Goal: Information Seeking & Learning: Understand process/instructions

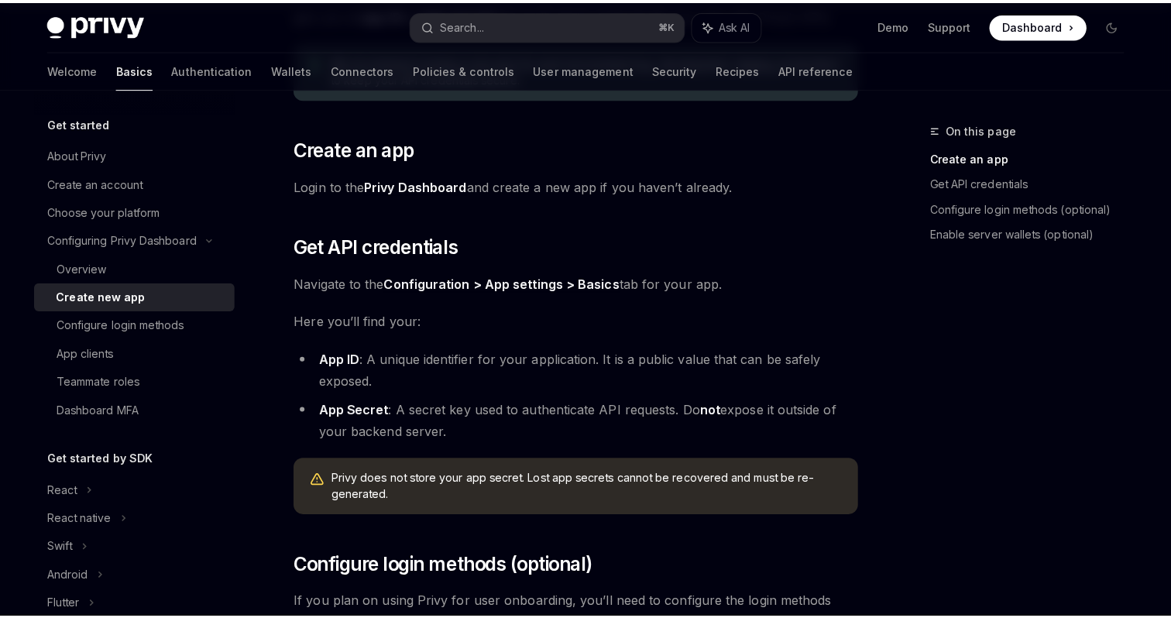
scroll to position [206, 0]
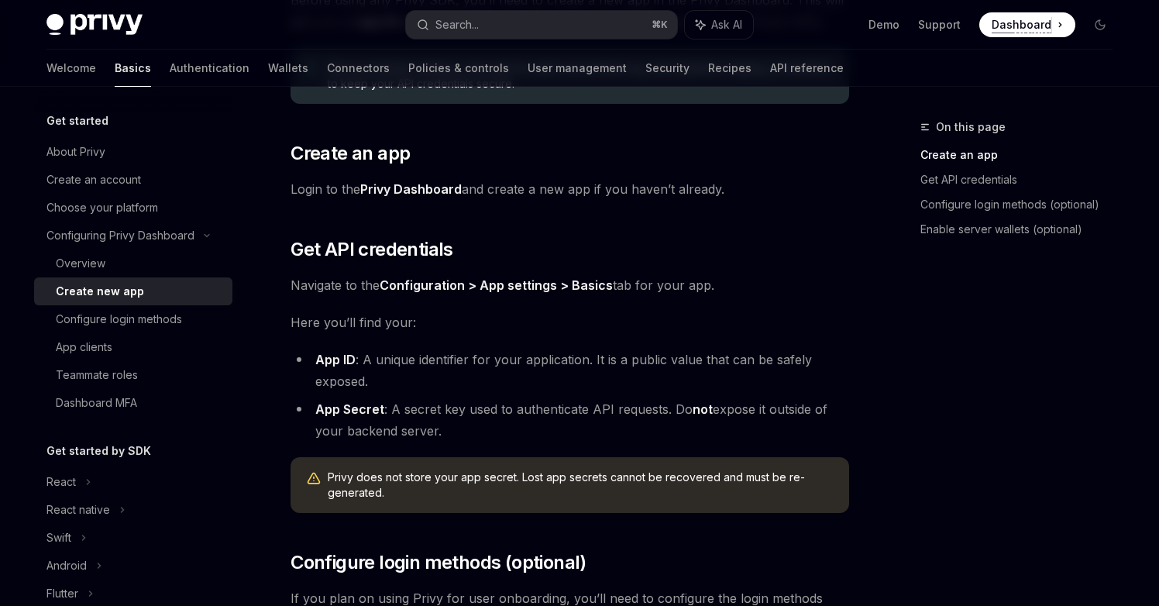
type textarea "*"
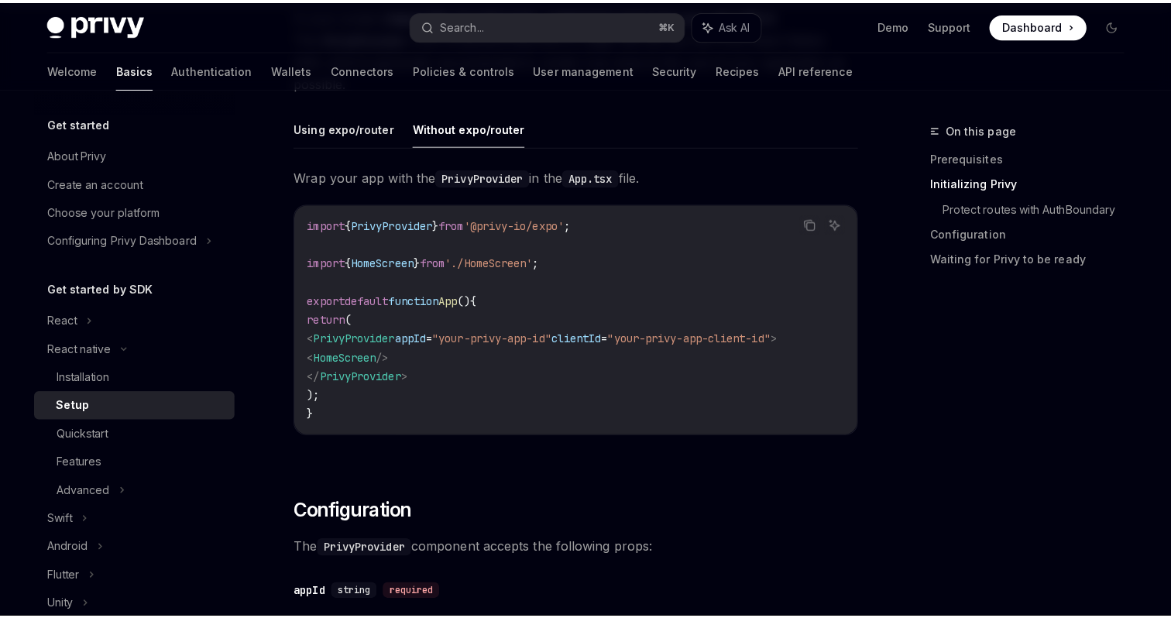
scroll to position [421, 0]
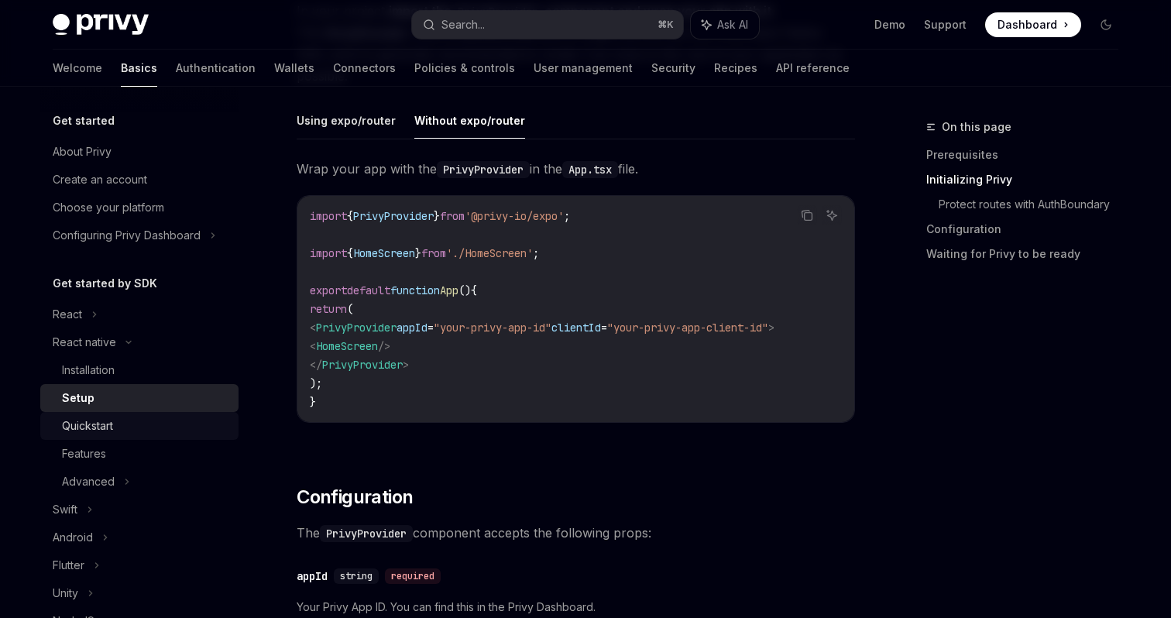
click at [98, 437] on link "Quickstart" at bounding box center [139, 426] width 198 height 28
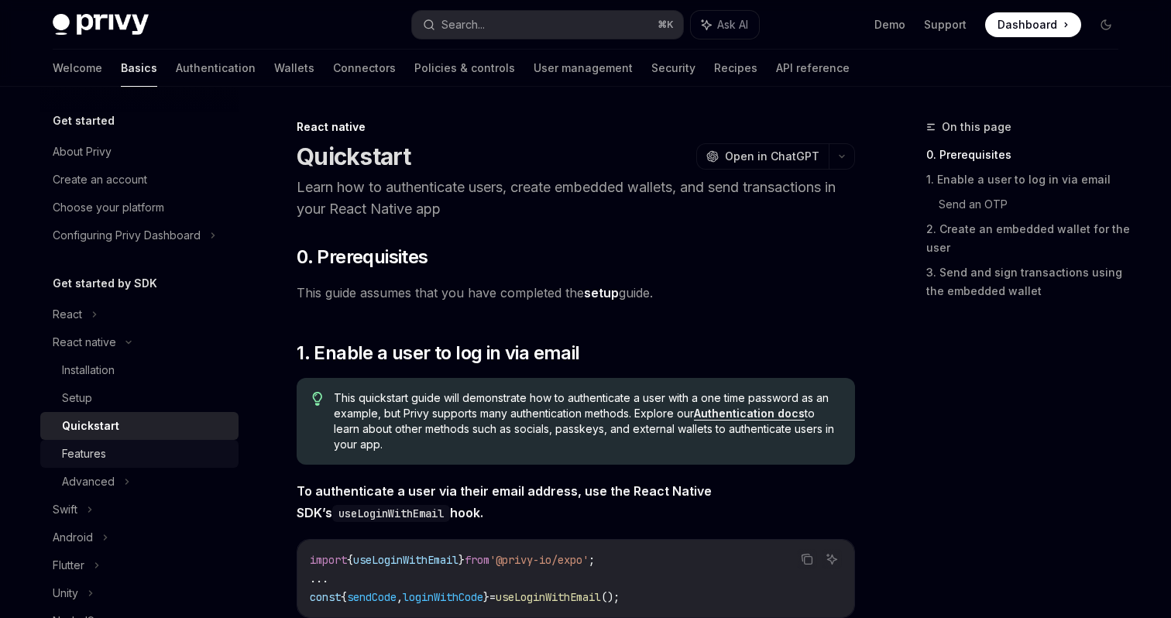
click at [98, 452] on div "Features" at bounding box center [84, 454] width 44 height 19
type textarea "*"
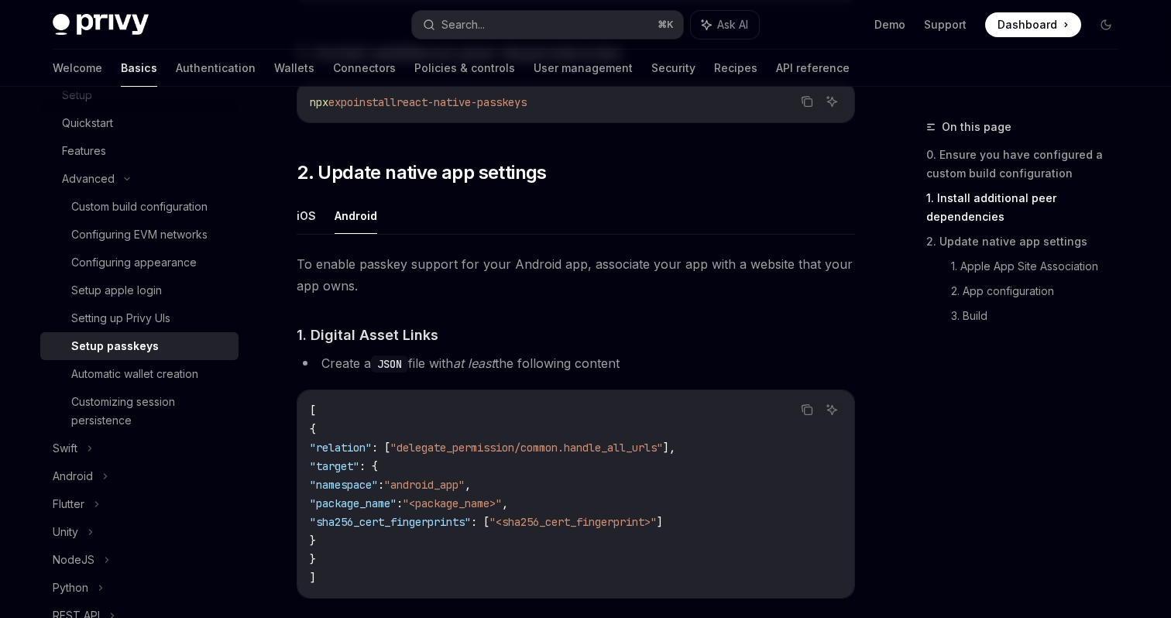
scroll to position [397, 0]
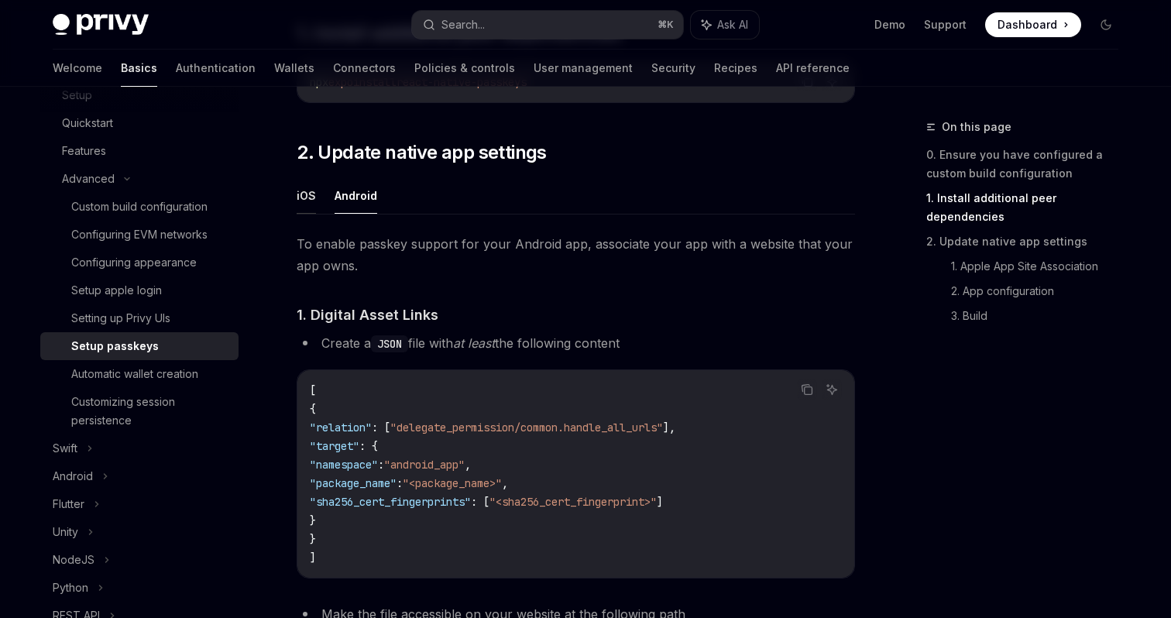
click at [299, 184] on button "iOS" at bounding box center [306, 195] width 19 height 36
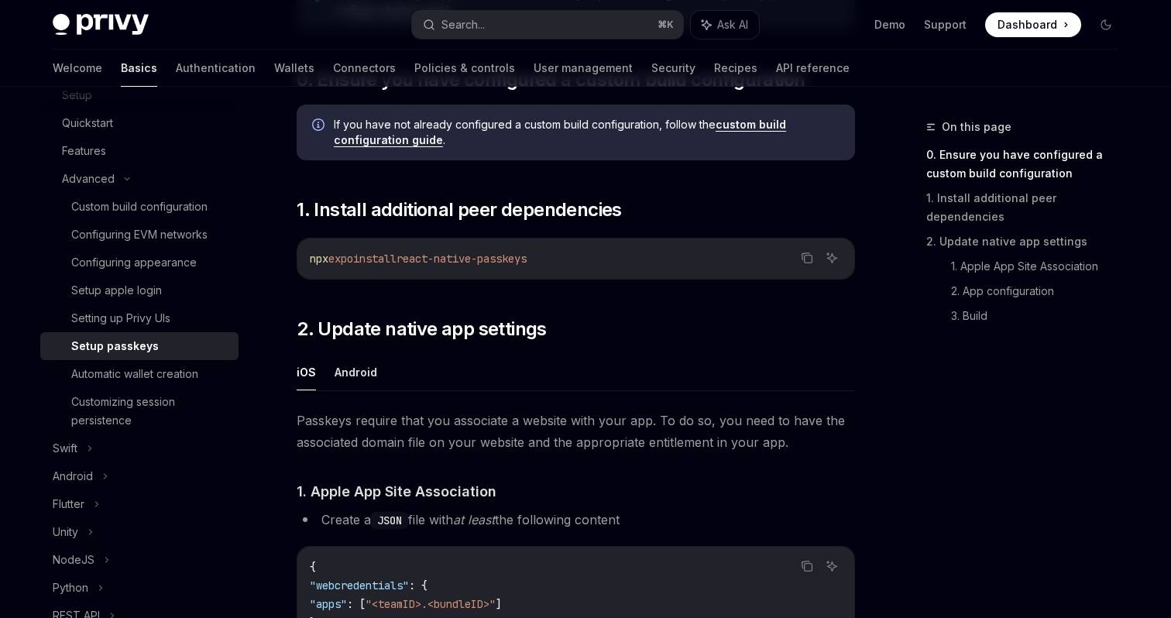
scroll to position [266, 0]
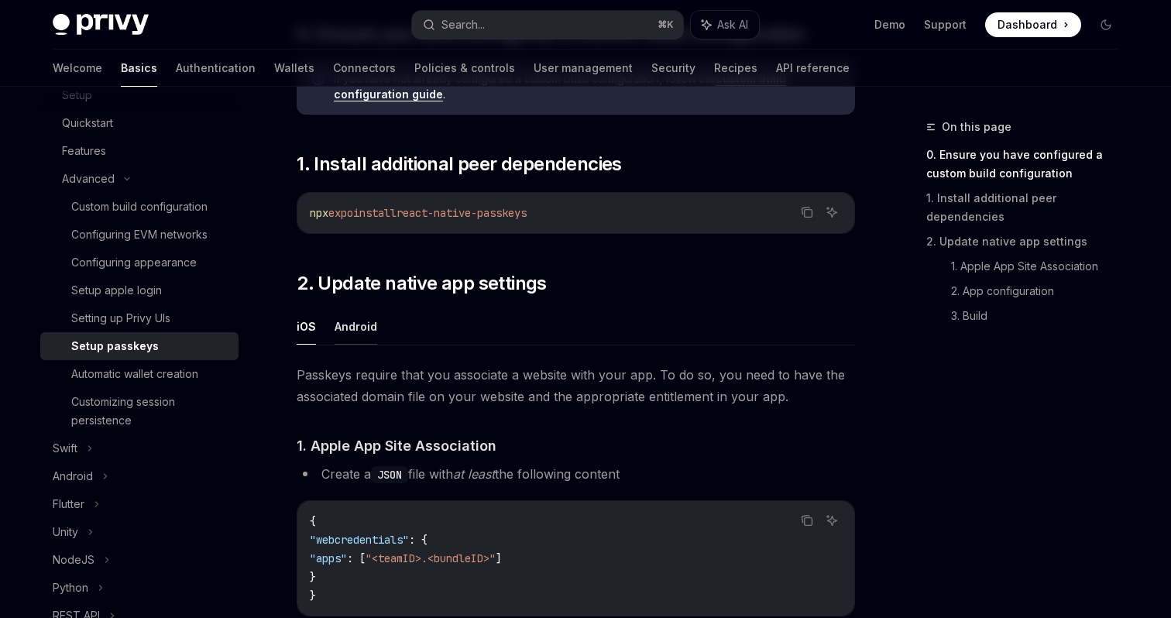
click at [346, 324] on button "Android" at bounding box center [356, 326] width 43 height 36
type textarea "*"
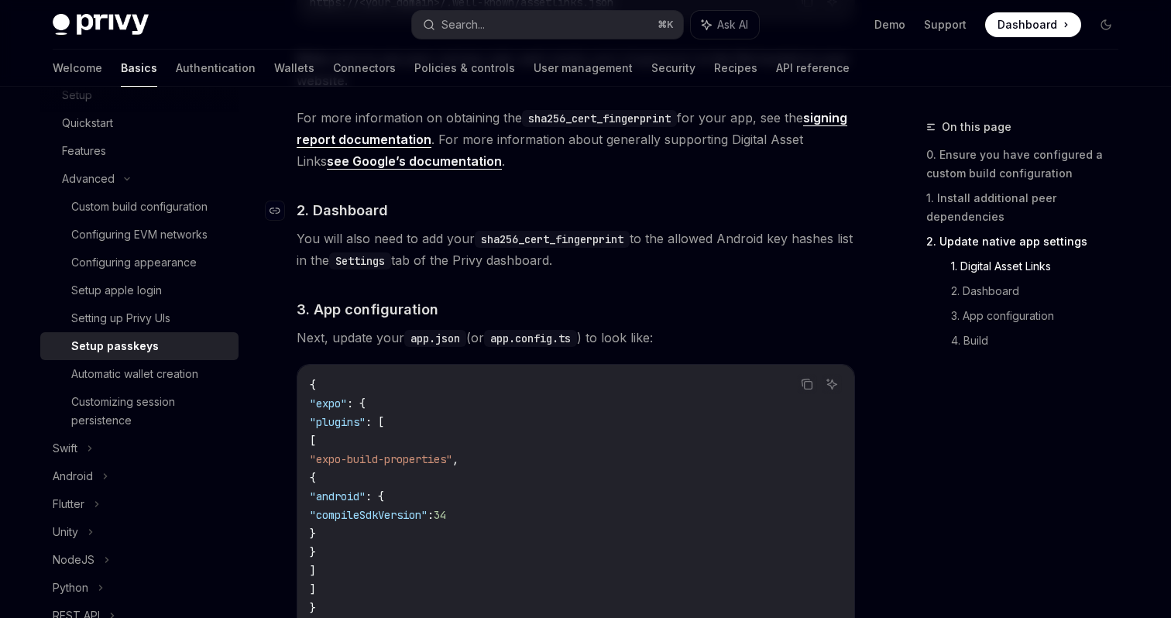
scroll to position [1057, 0]
click at [577, 242] on code "sha256_cert_fingerprint" at bounding box center [552, 238] width 155 height 17
click at [650, 285] on div "To enable passkey support for your Android app, associate your app with a websi…" at bounding box center [576, 199] width 558 height 1252
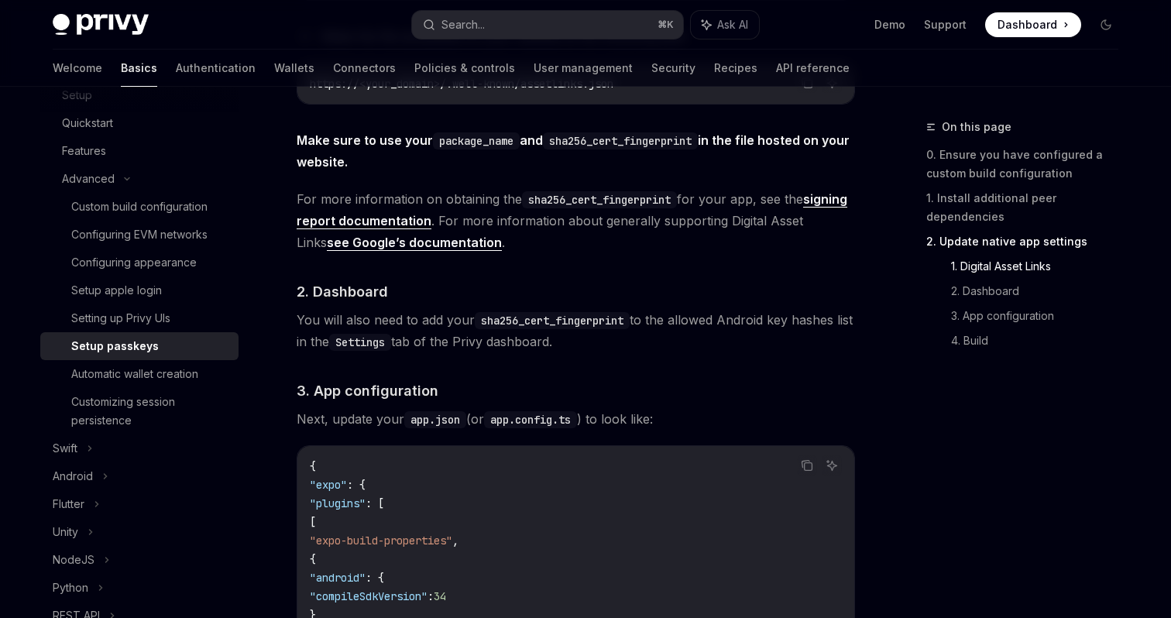
scroll to position [967, 0]
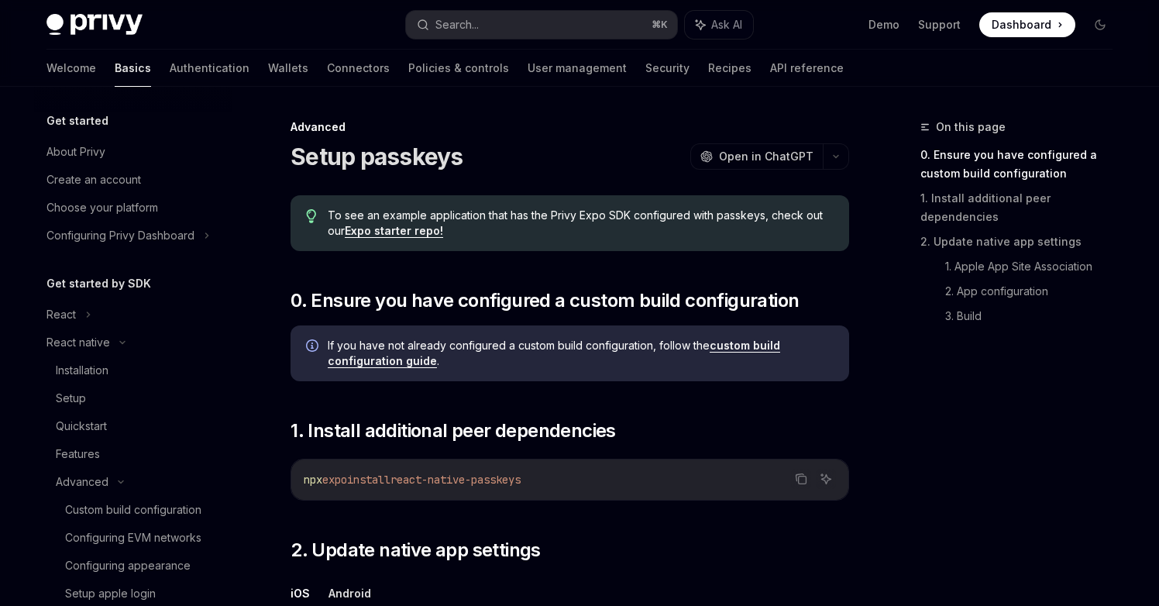
scroll to position [303, 0]
